Goal: Transaction & Acquisition: Obtain resource

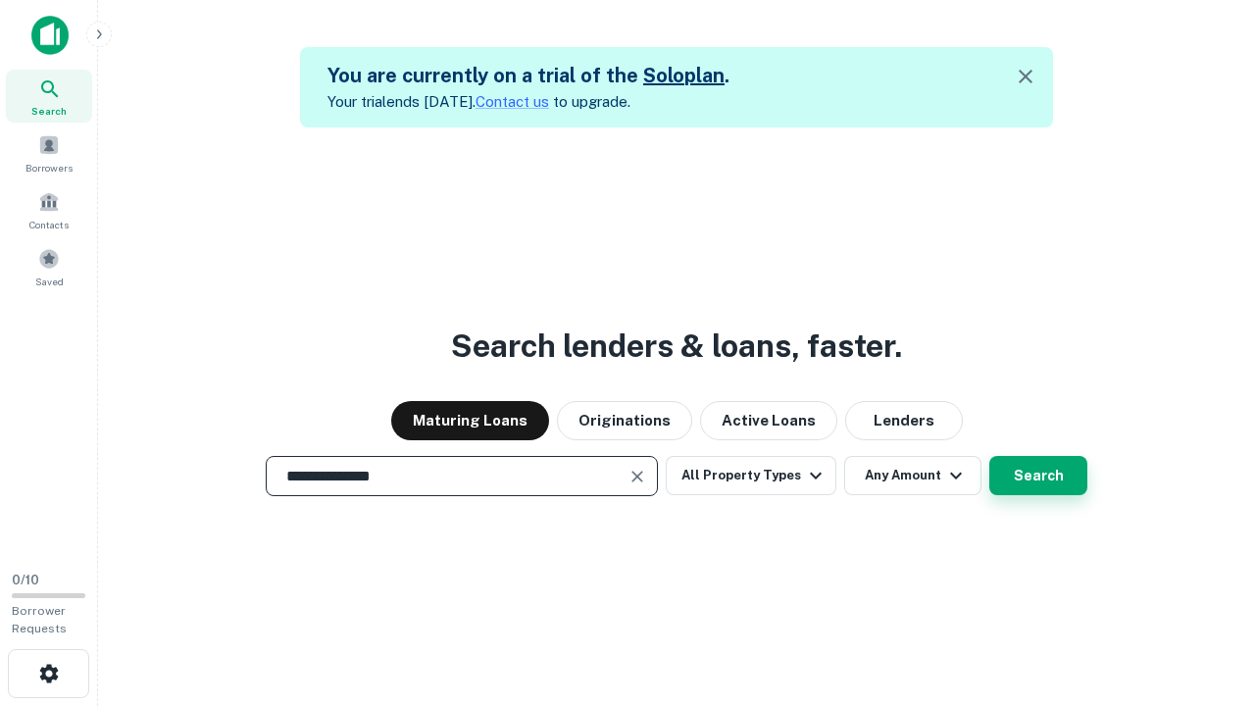
type input "**********"
click at [1038, 476] on button "Search" at bounding box center [1038, 475] width 98 height 39
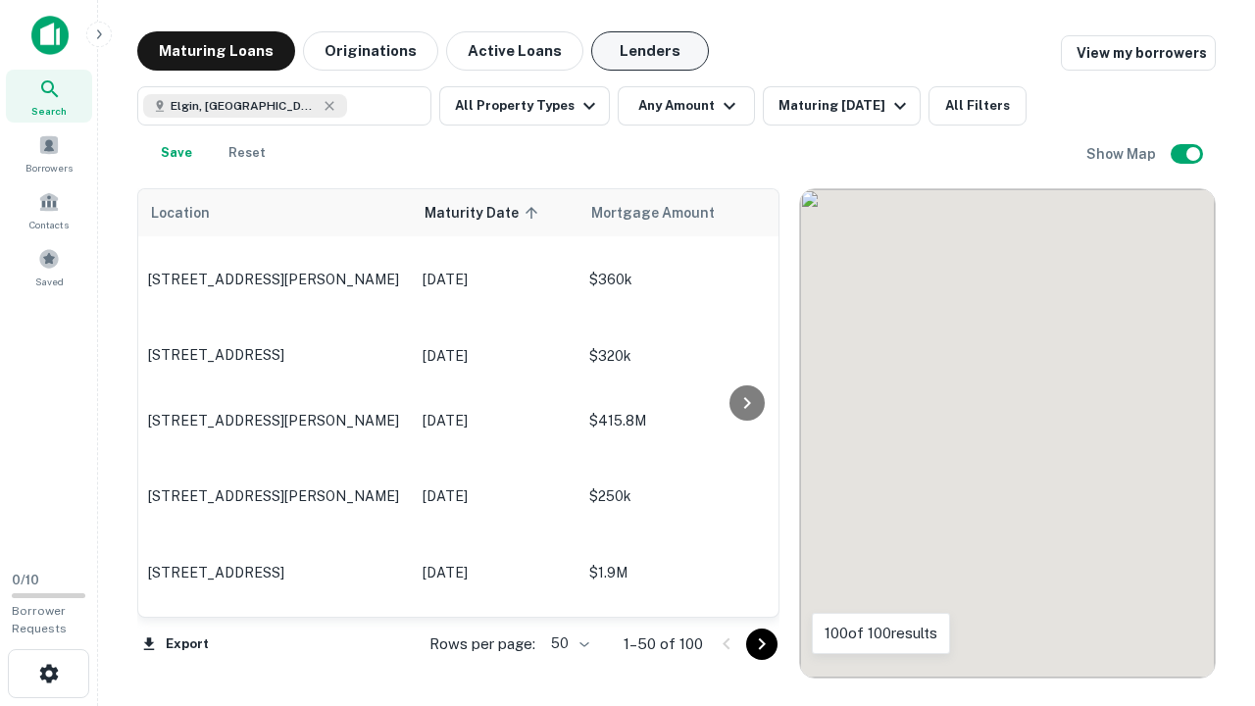
click at [650, 51] on button "Lenders" at bounding box center [650, 50] width 118 height 39
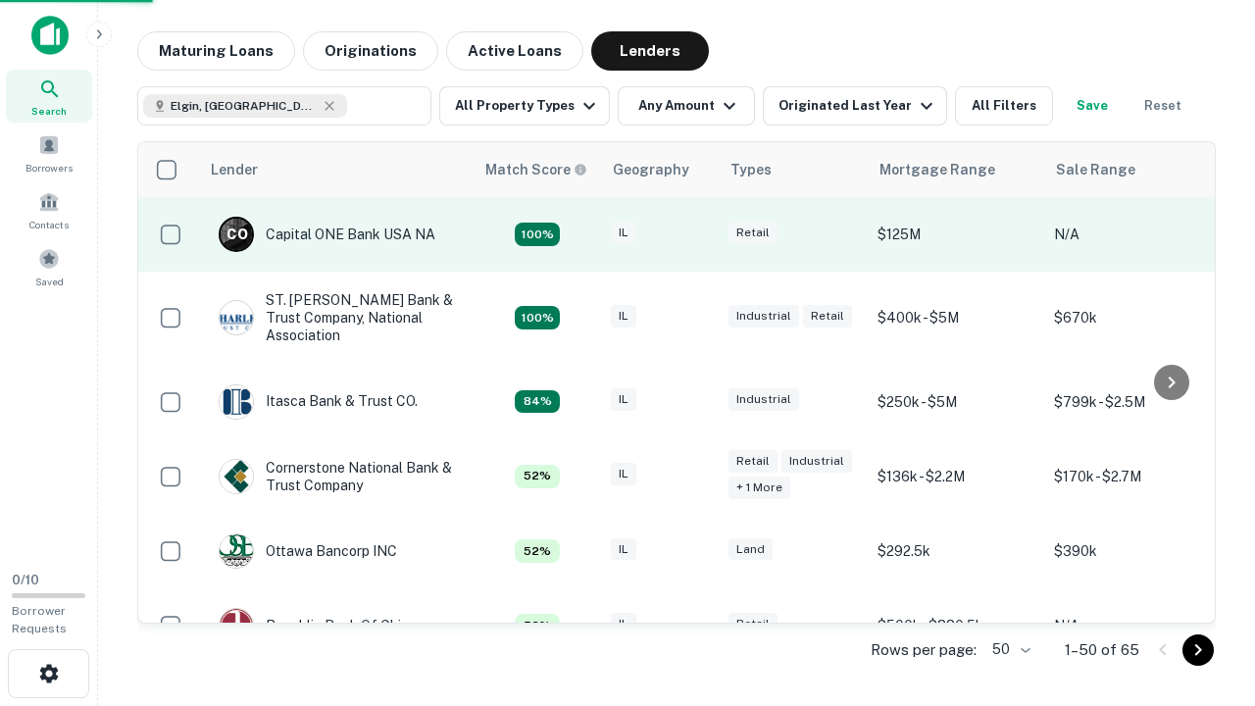
click at [696, 234] on div "IL" at bounding box center [660, 235] width 98 height 26
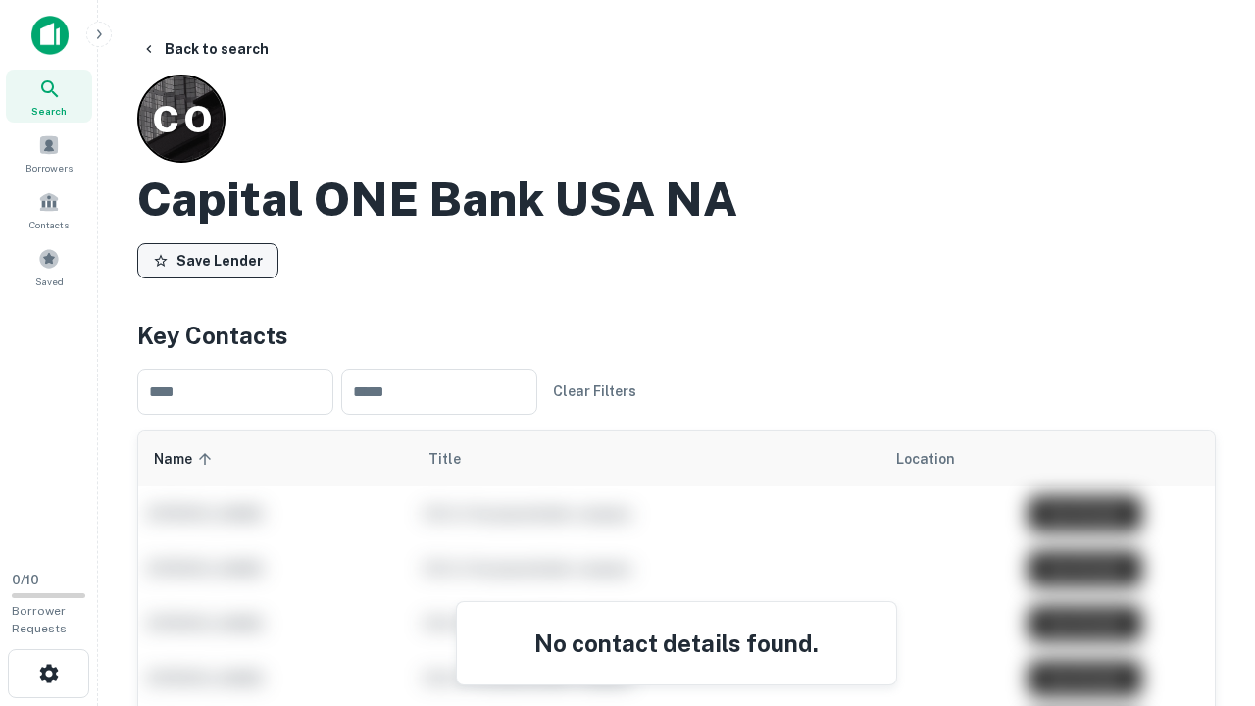
click at [208, 260] on button "Save Lender" at bounding box center [207, 260] width 141 height 35
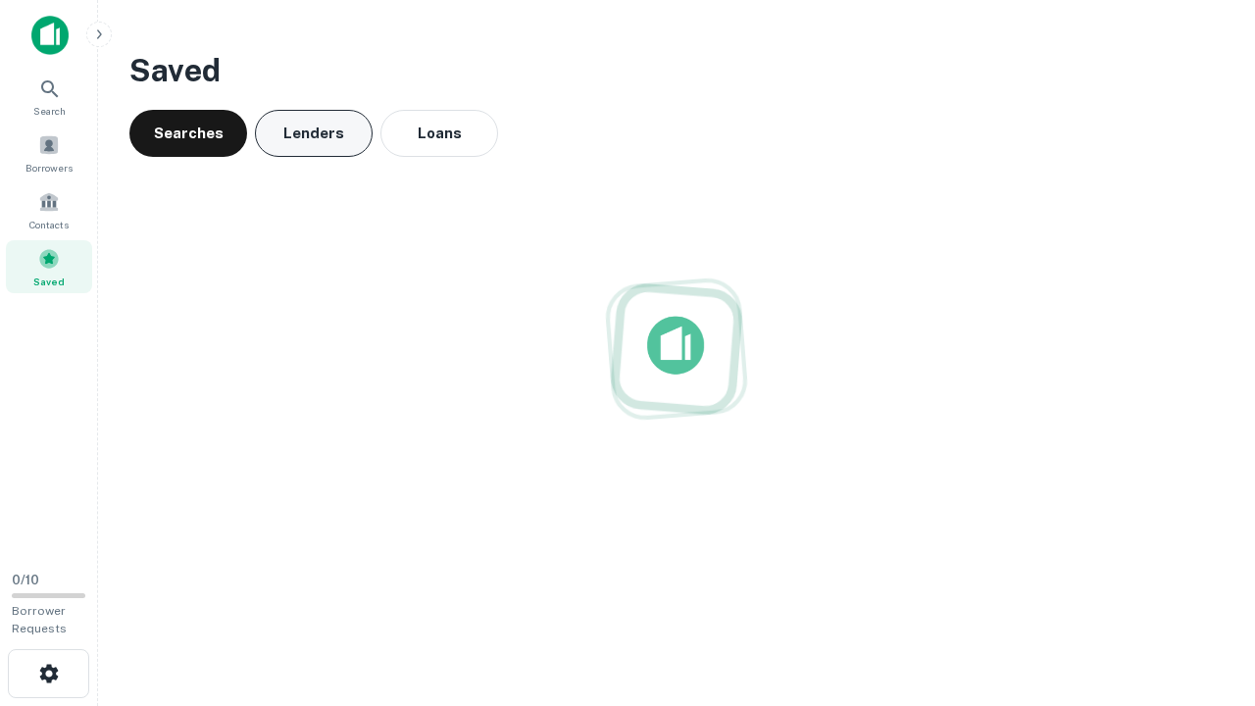
click at [314, 133] on button "Lenders" at bounding box center [314, 133] width 118 height 47
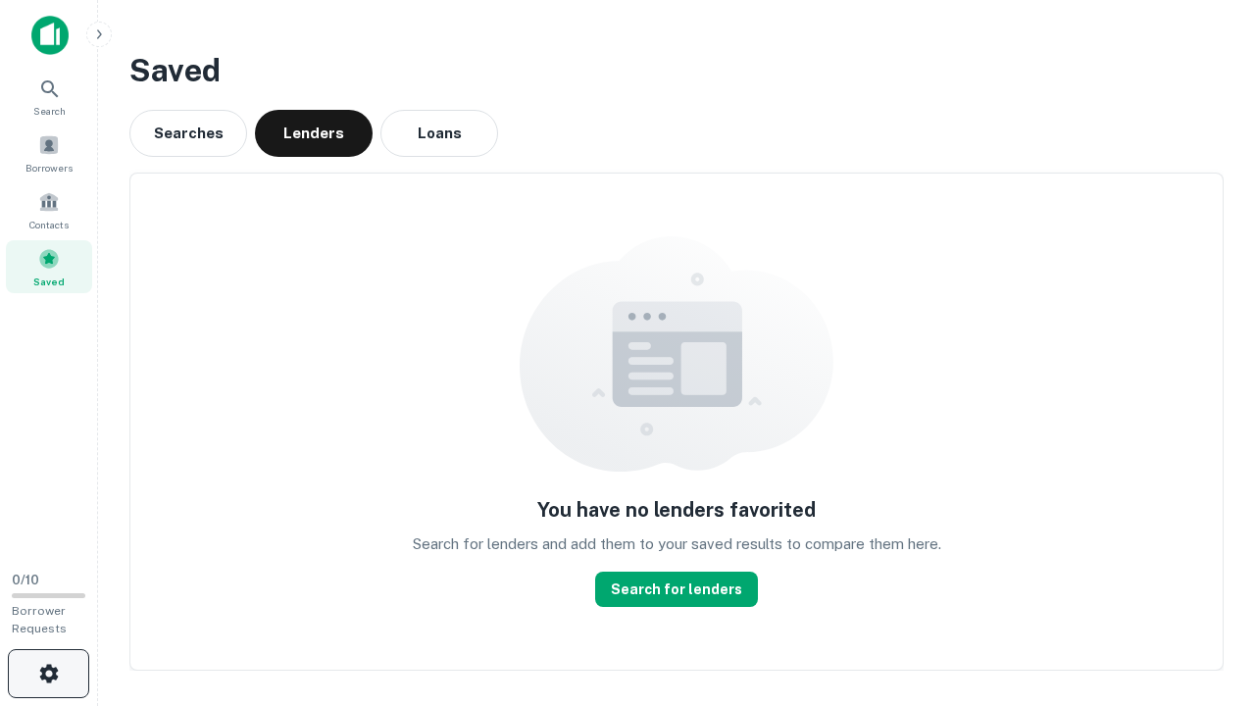
click at [48, 674] on icon "button" at bounding box center [49, 674] width 24 height 24
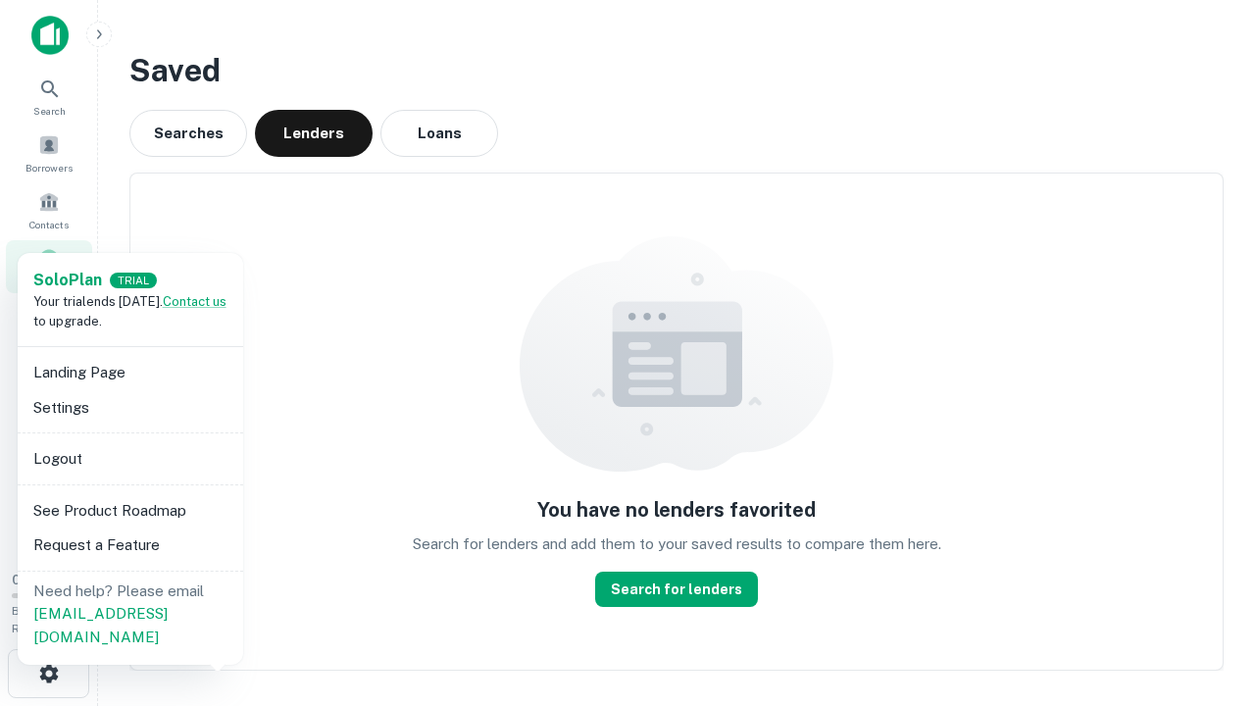
click at [129, 458] on li "Logout" at bounding box center [130, 458] width 210 height 35
